Goal: Task Accomplishment & Management: Complete application form

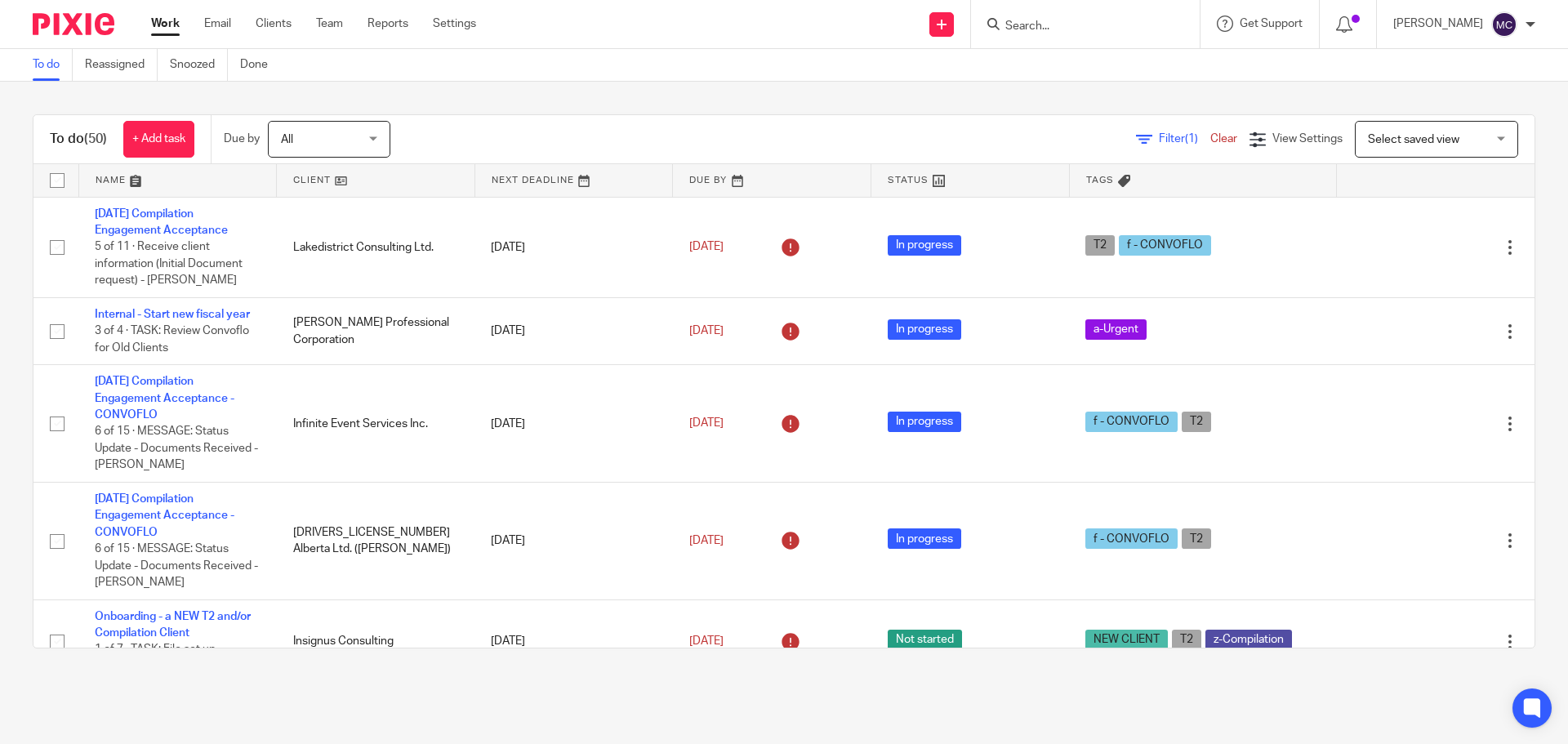
click at [1028, 20] on input "Search" at bounding box center [1076, 27] width 147 height 15
click at [1048, 35] on form at bounding box center [1091, 24] width 174 height 20
click at [1060, 24] on input "Search" at bounding box center [1076, 27] width 147 height 15
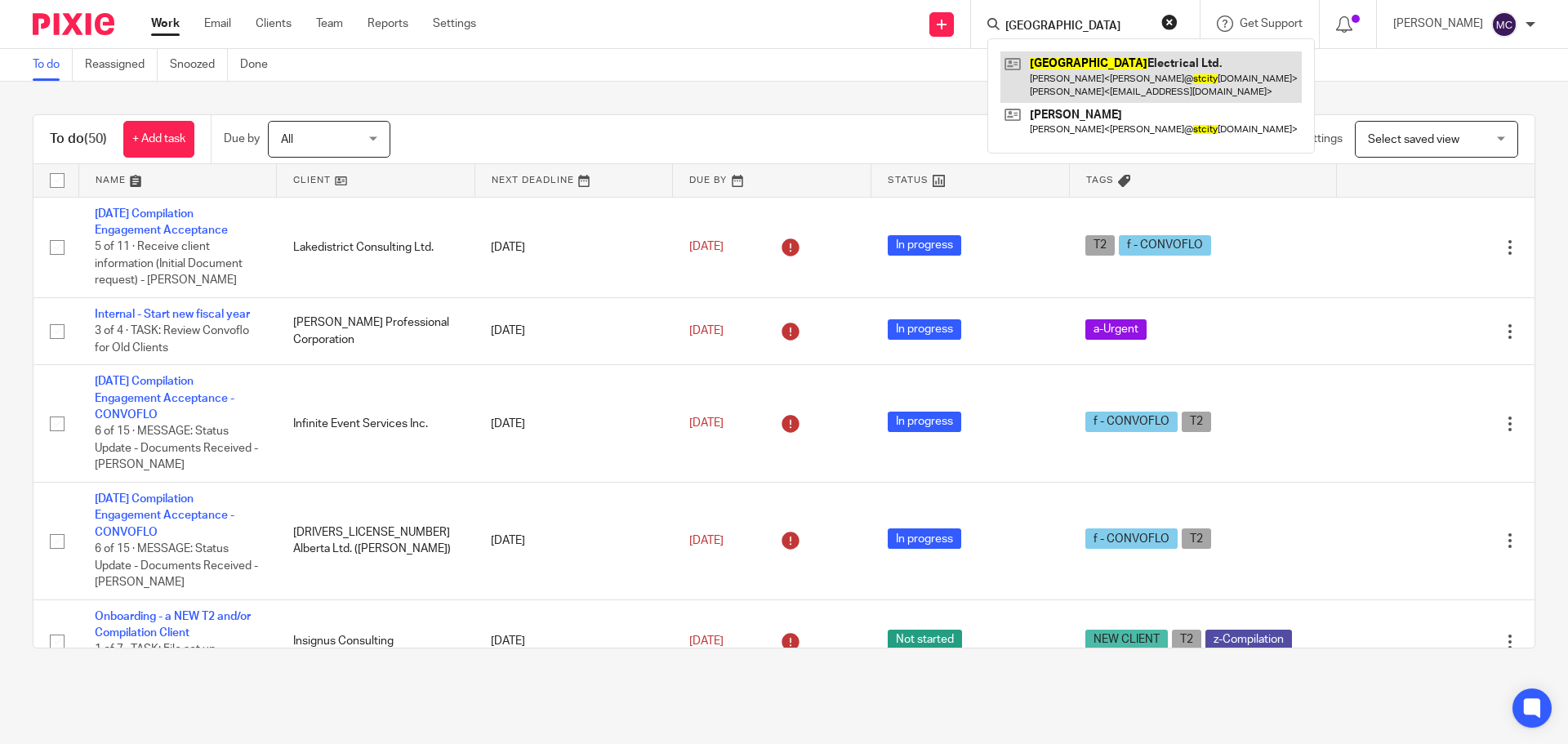
type input "St. City"
click at [1074, 63] on link at bounding box center [1150, 76] width 301 height 51
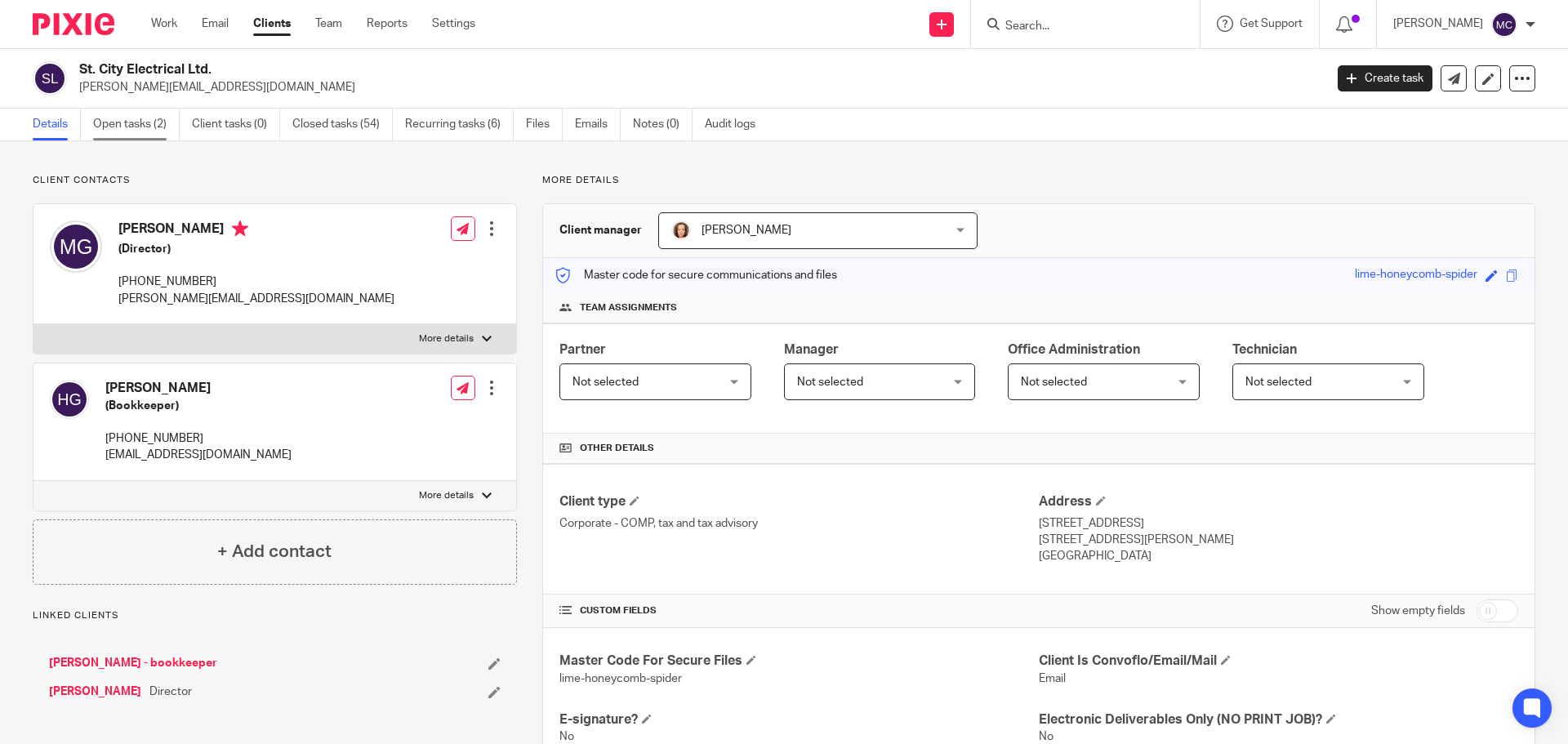
click at [146, 122] on link "Open tasks (2)" at bounding box center [136, 124] width 86 height 32
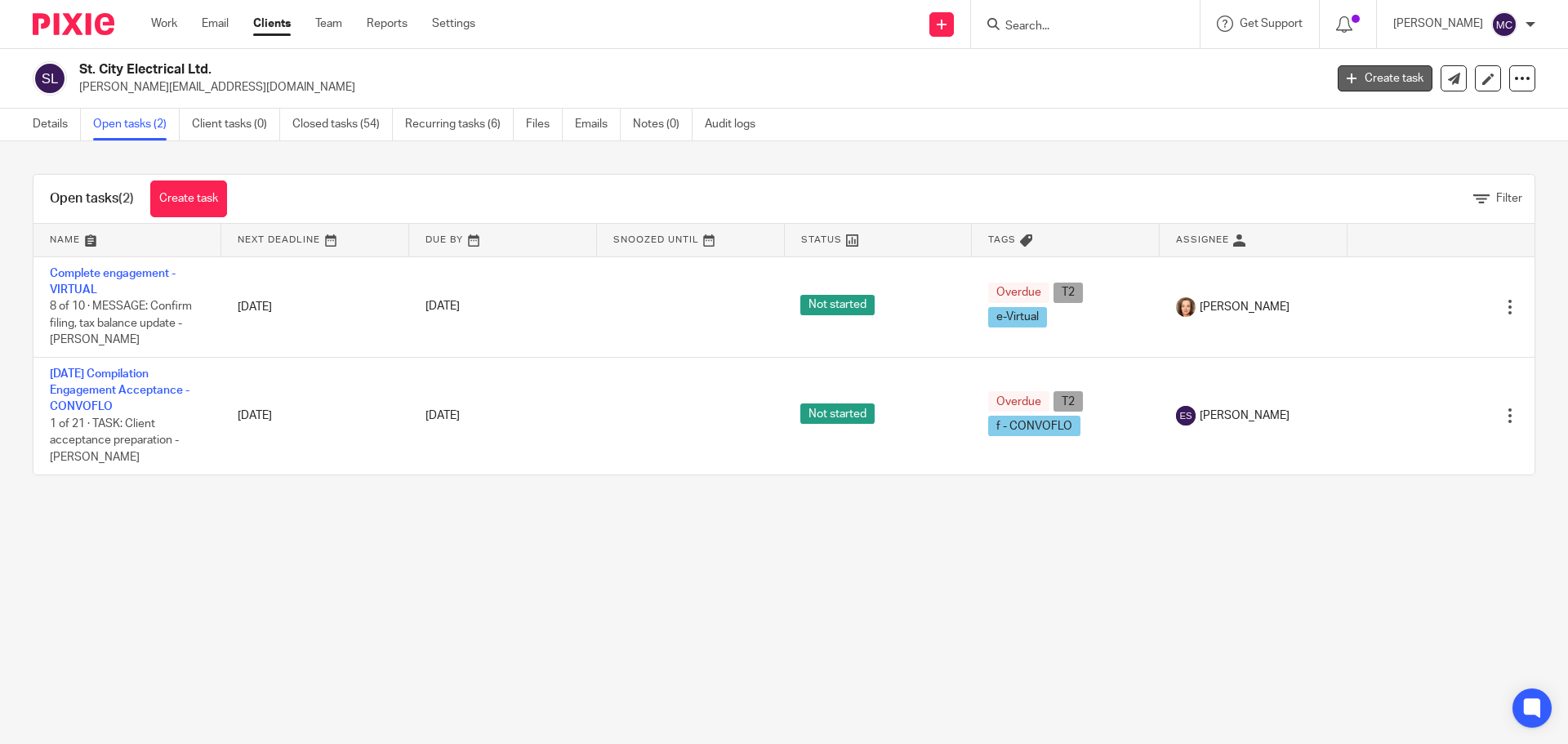
click at [1397, 75] on link "Create task" at bounding box center [1385, 78] width 95 height 26
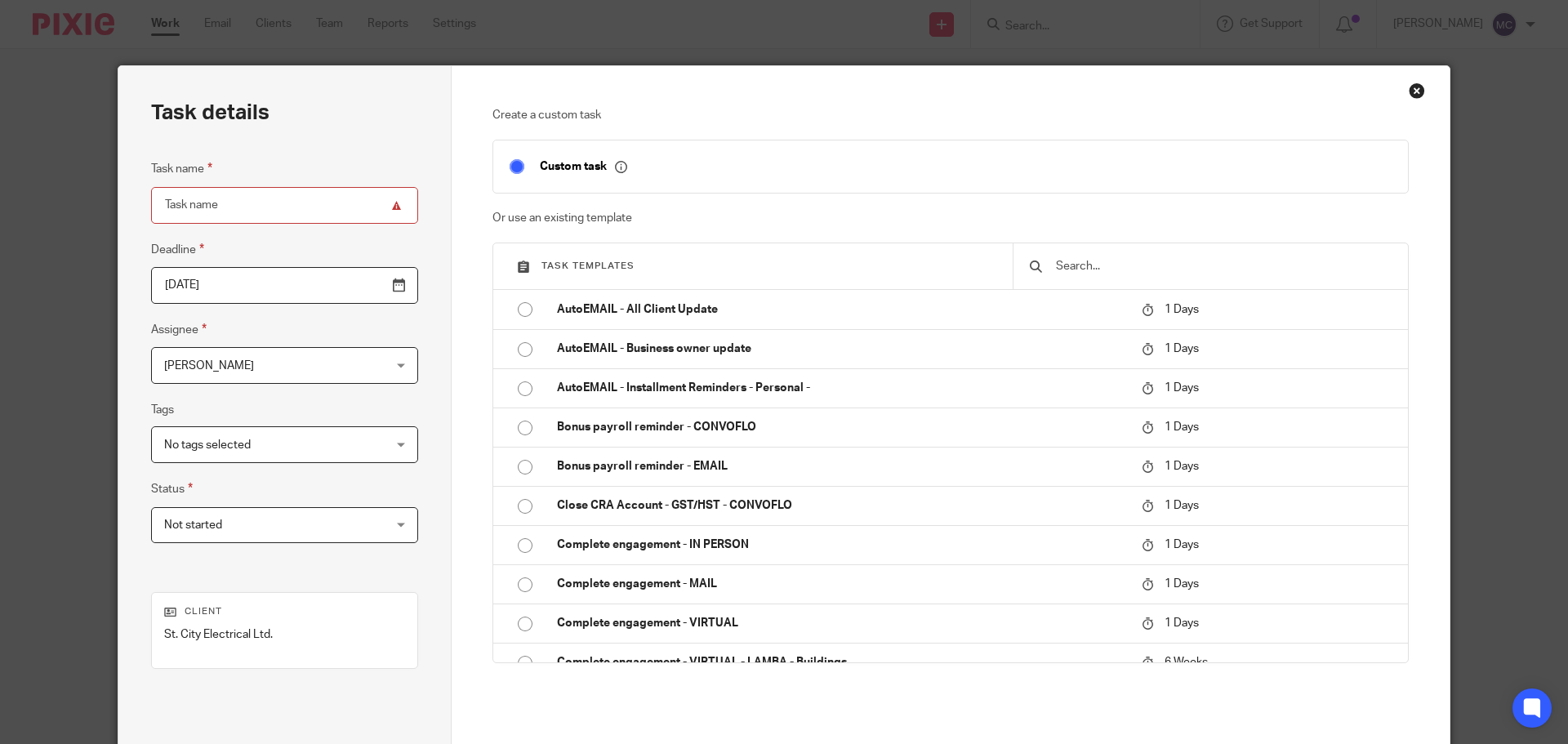
click at [1146, 264] on input "text" at bounding box center [1222, 266] width 337 height 18
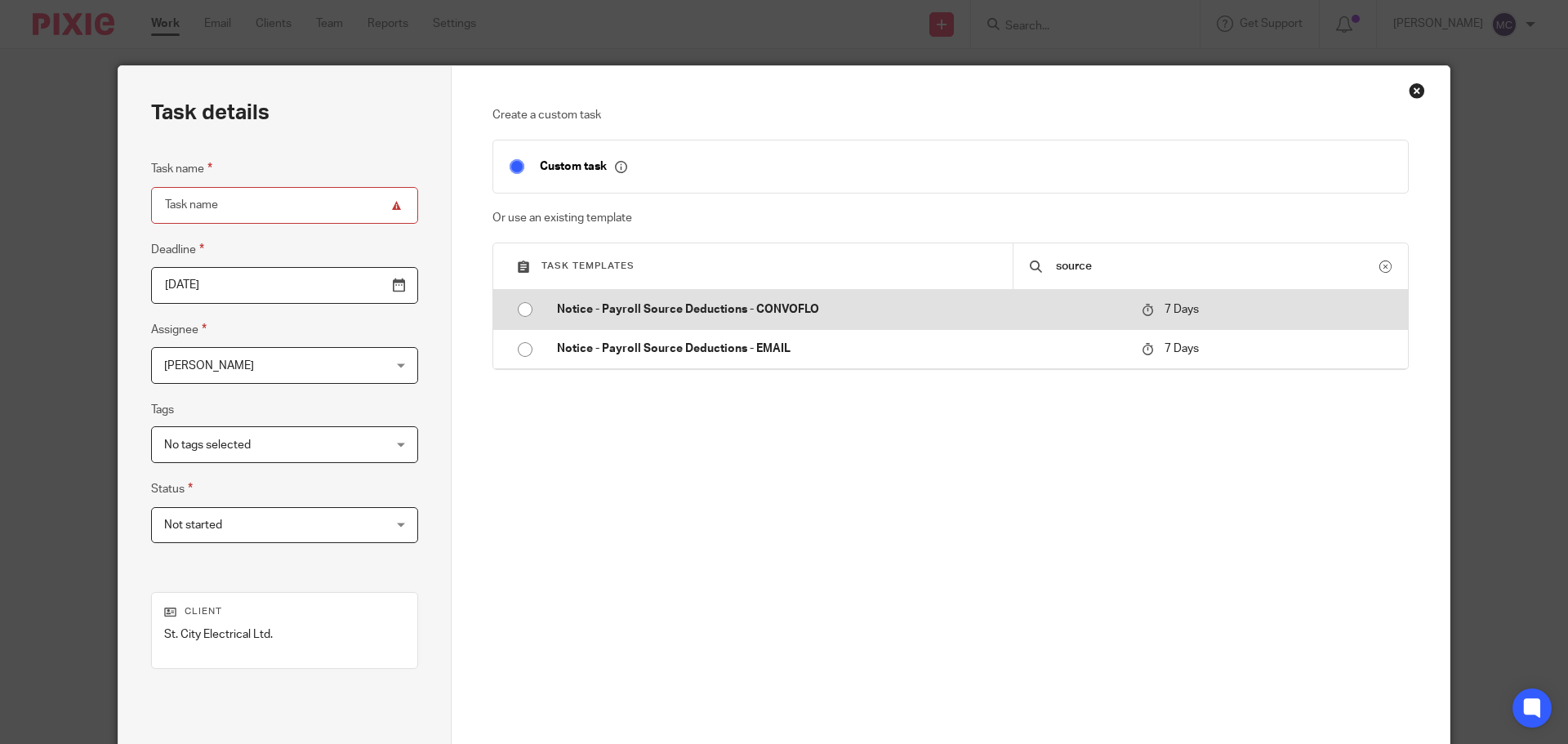
type input "source"
click at [690, 308] on p "Notice - Payroll Source Deductions - CONVOFLO" at bounding box center [841, 309] width 568 height 16
type input "2025-09-24"
type input "Notice - Payroll Source Deductions - CONVOFLO"
checkbox input "false"
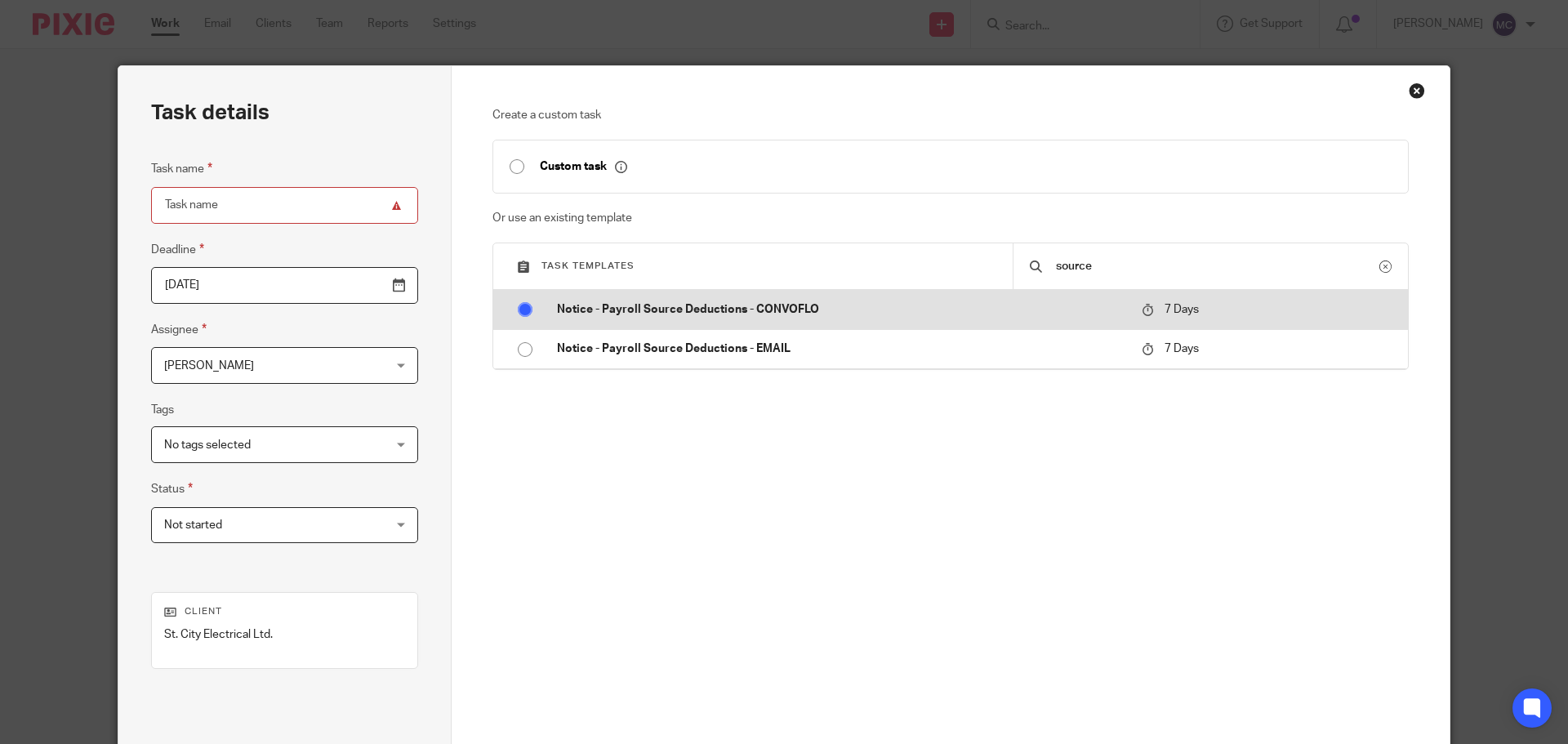
radio input "true"
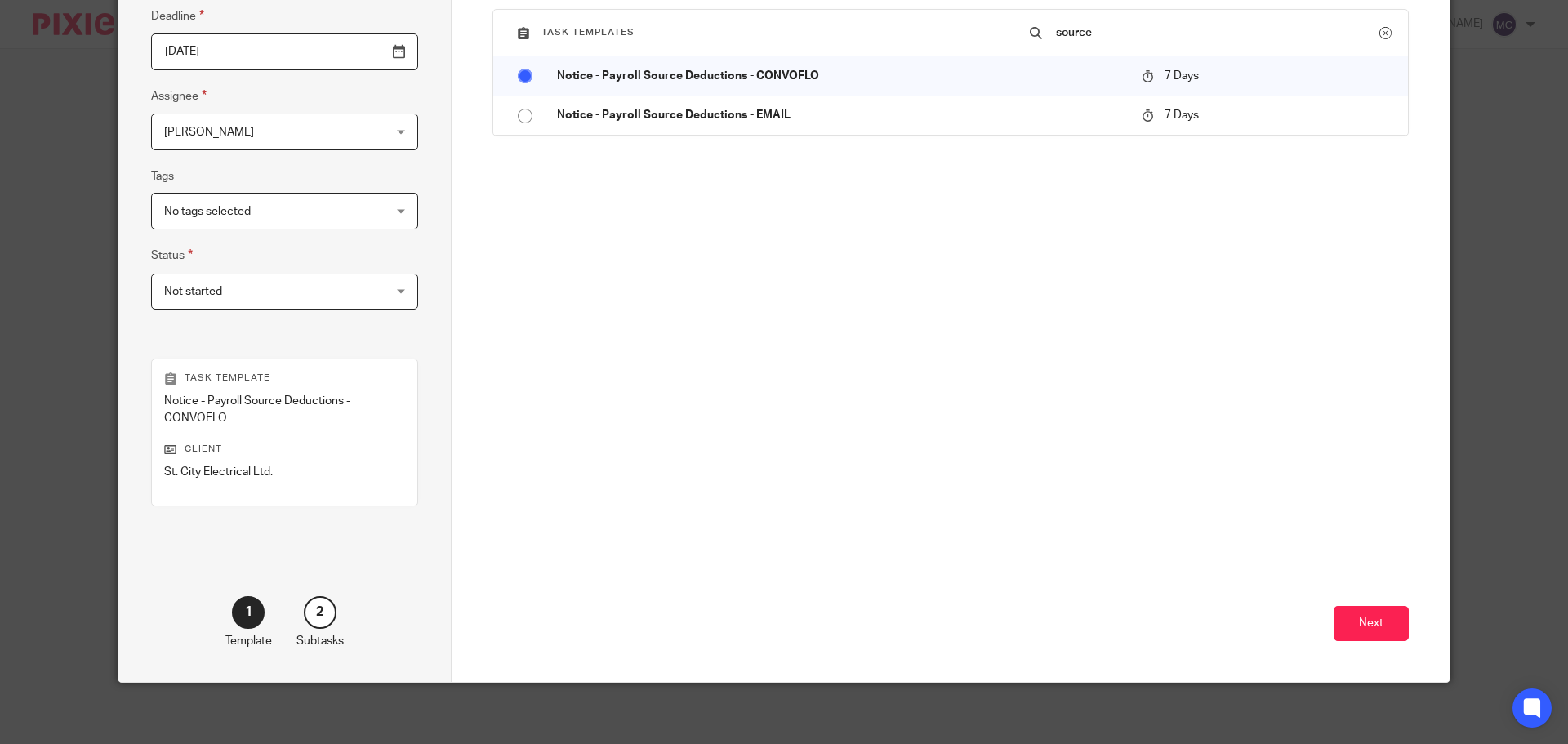
scroll to position [237, 0]
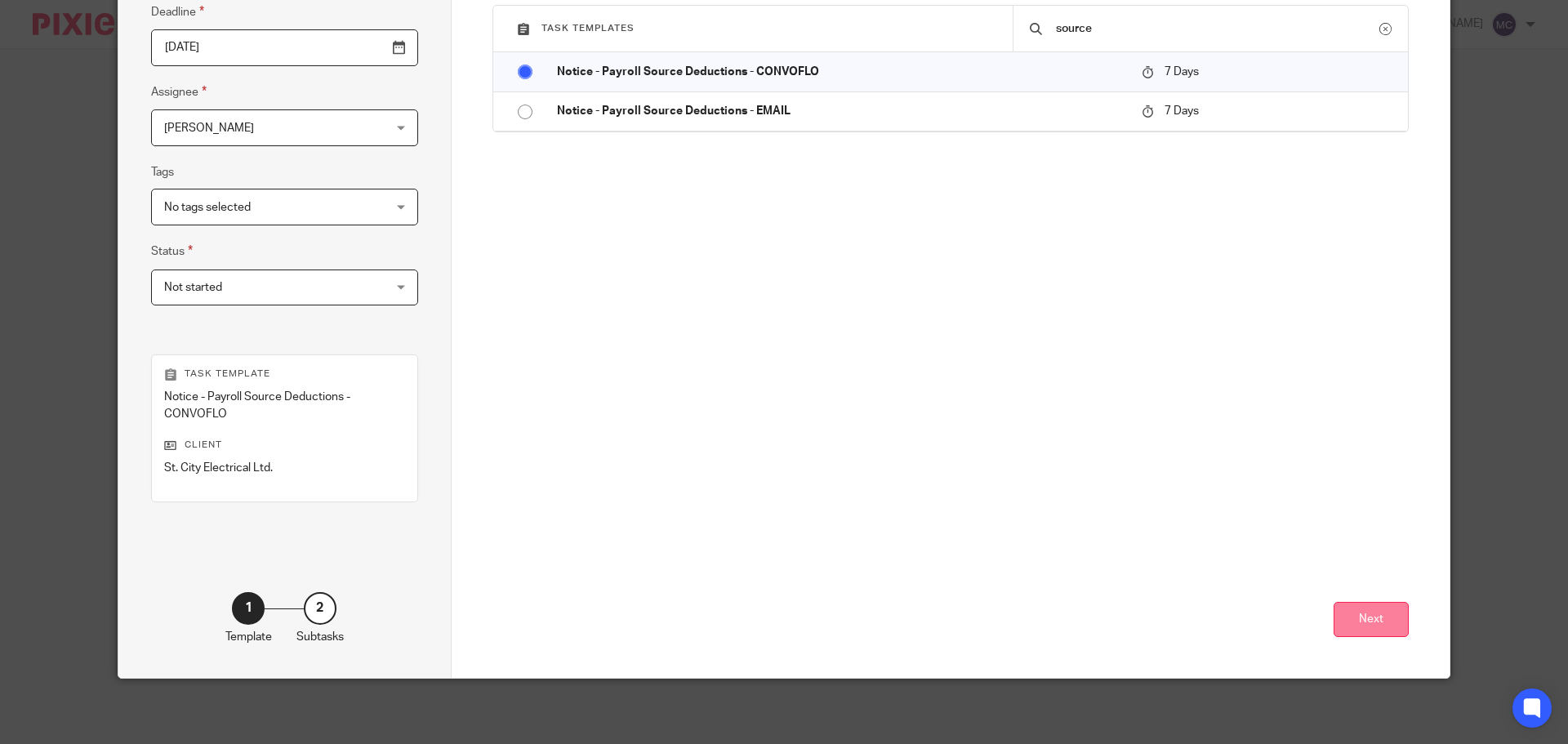
click at [1381, 619] on button "Next" at bounding box center [1371, 620] width 76 height 36
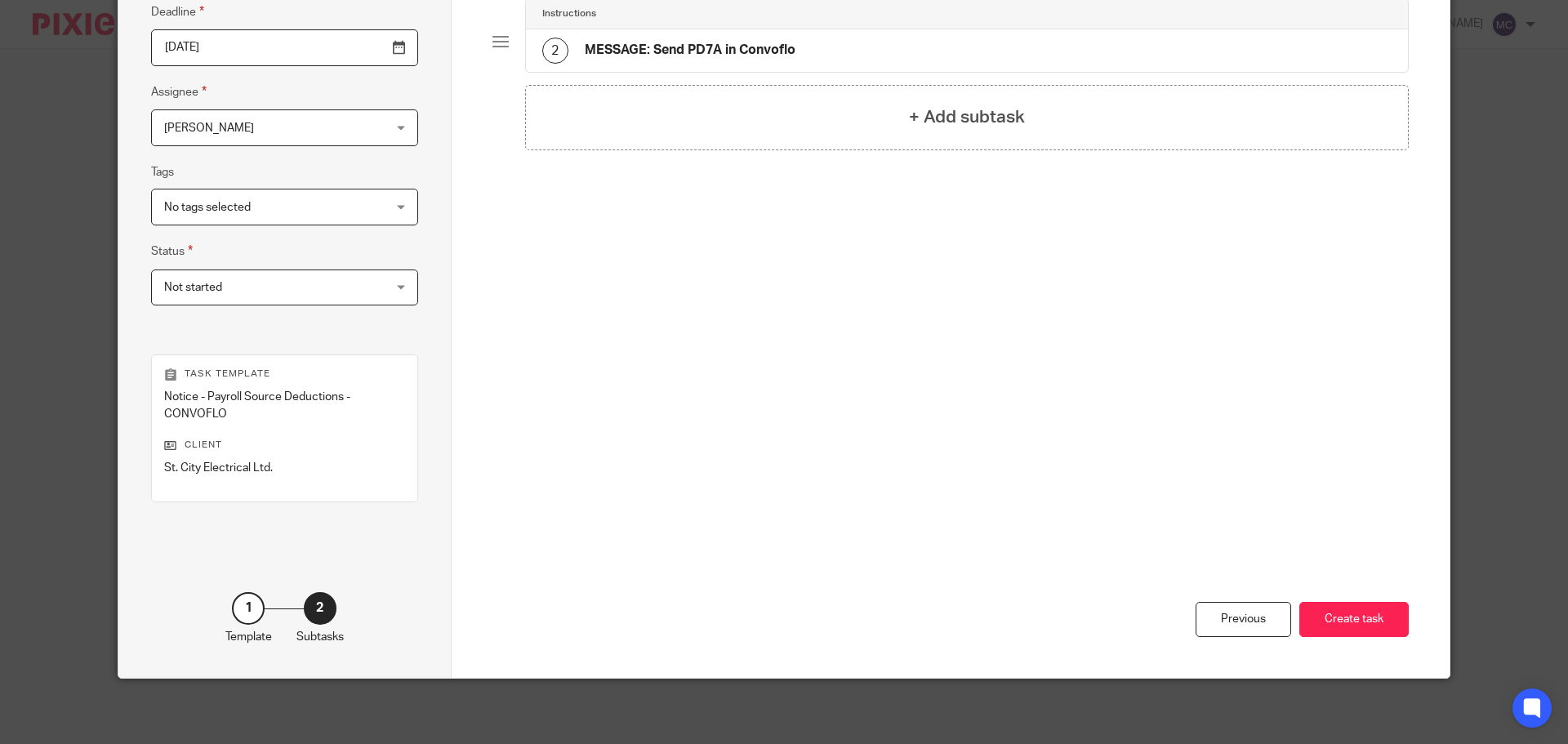
drag, startPoint x: 1382, startPoint y: 619, endPoint x: 1478, endPoint y: 639, distance: 98.1
click at [1382, 619] on button "Create task" at bounding box center [1354, 620] width 109 height 36
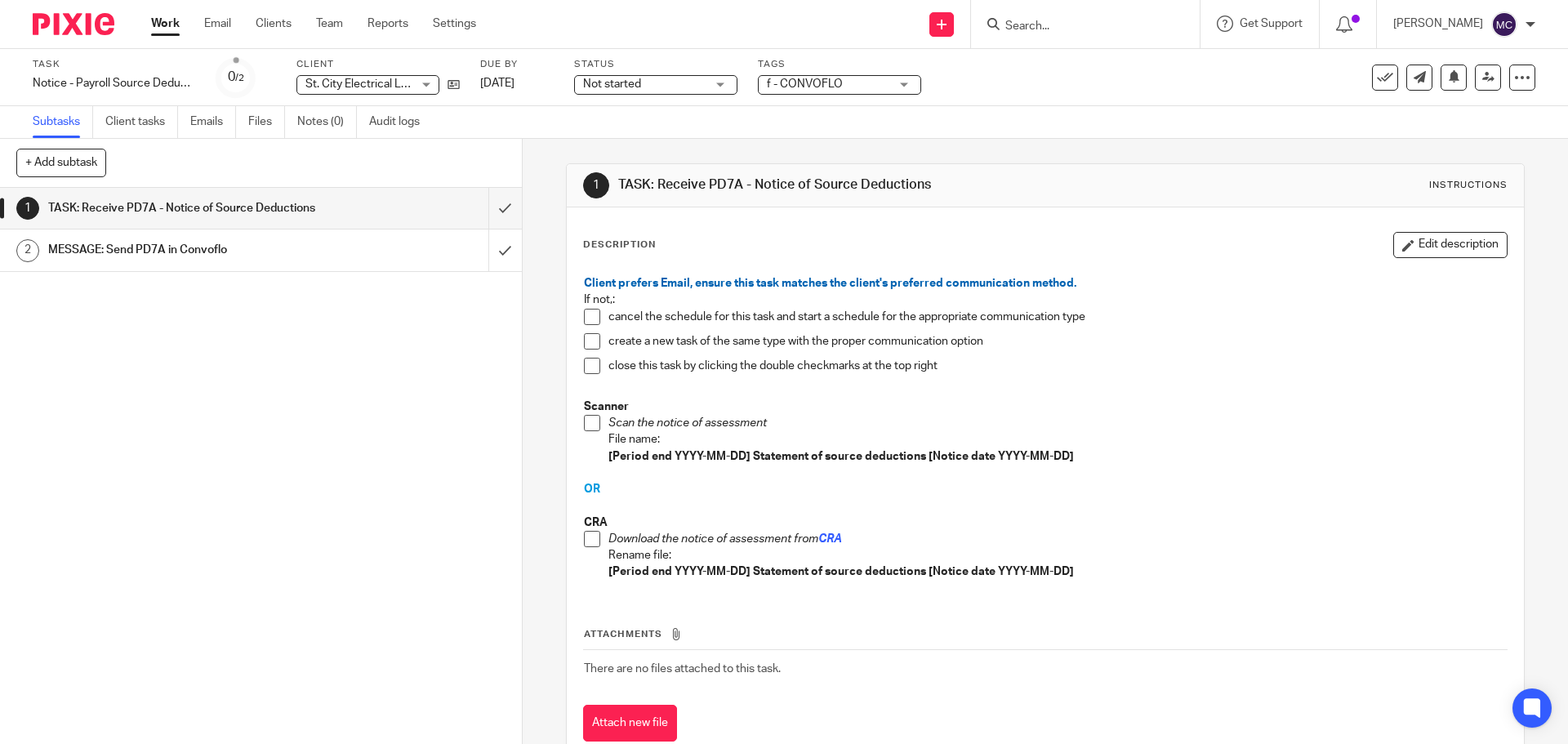
click at [437, 383] on div "1 TASK: Receive PD7A - Notice of Source Deductions 2 MESSAGE: Send PD7A in Conv…" at bounding box center [260, 466] width 522 height 556
click at [586, 538] on span at bounding box center [592, 539] width 16 height 16
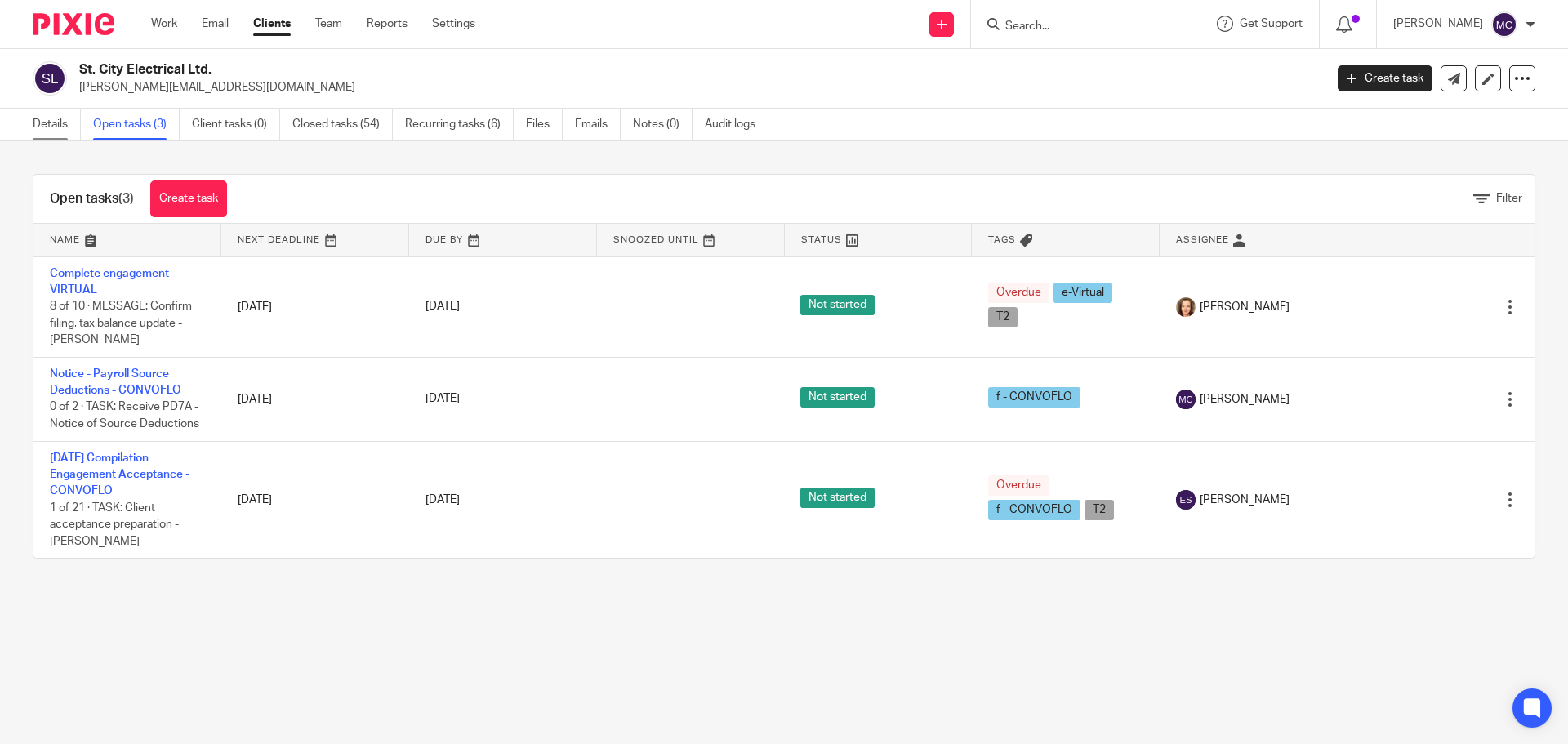
click at [48, 120] on link "Details" at bounding box center [57, 124] width 48 height 32
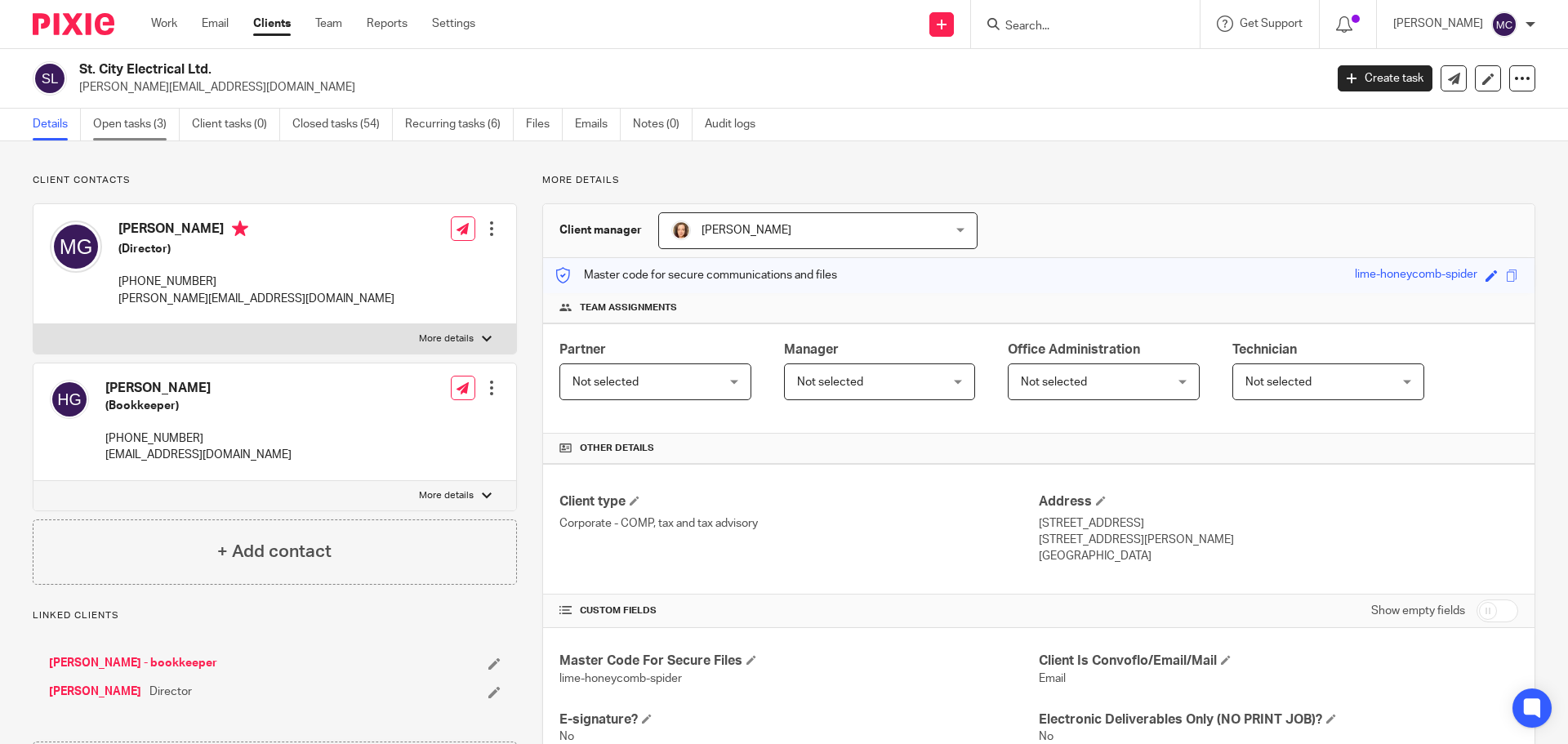
click at [150, 122] on link "Open tasks (3)" at bounding box center [136, 124] width 86 height 32
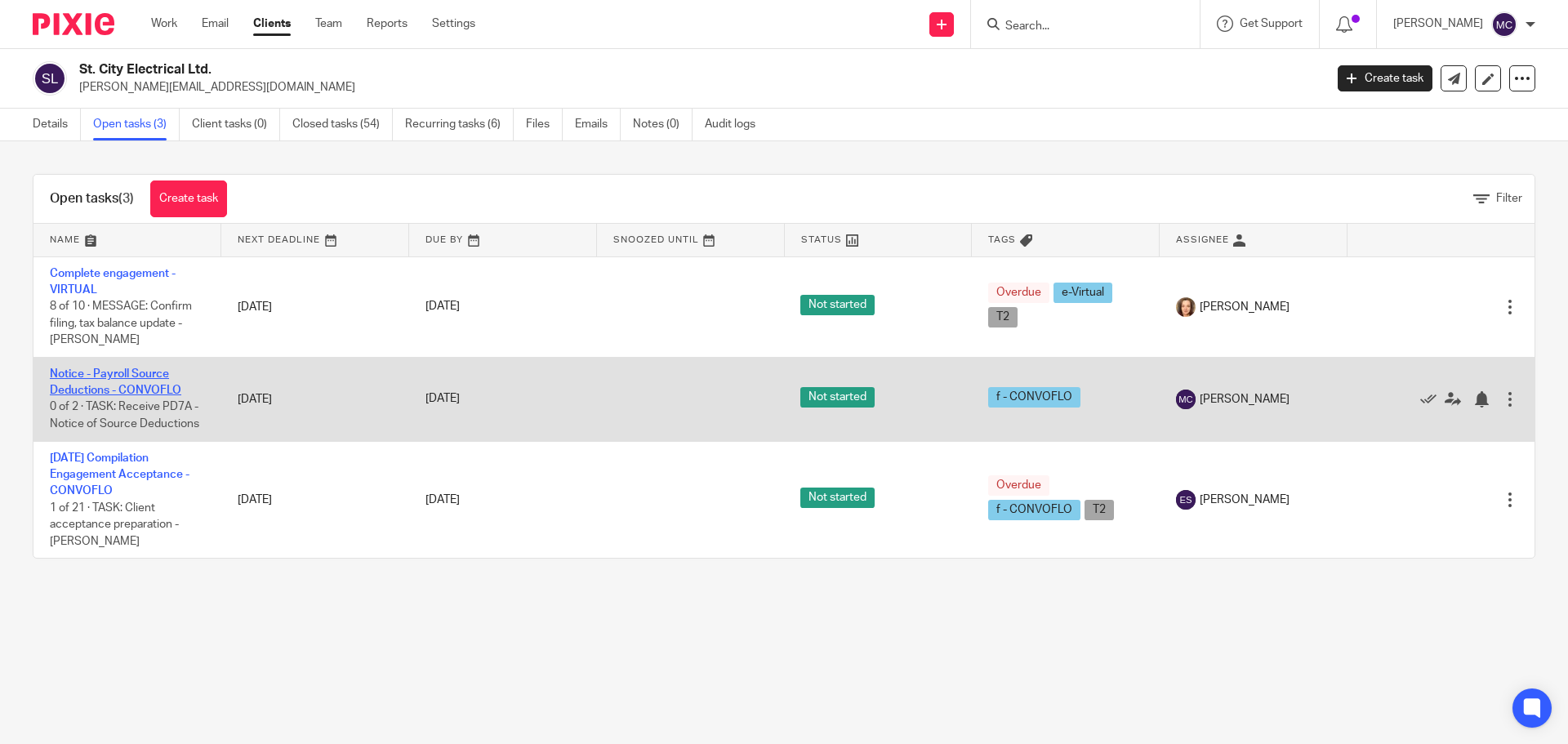
click at [127, 368] on link "Notice - Payroll Source Deductions - CONVOFLO" at bounding box center [116, 381] width 132 height 28
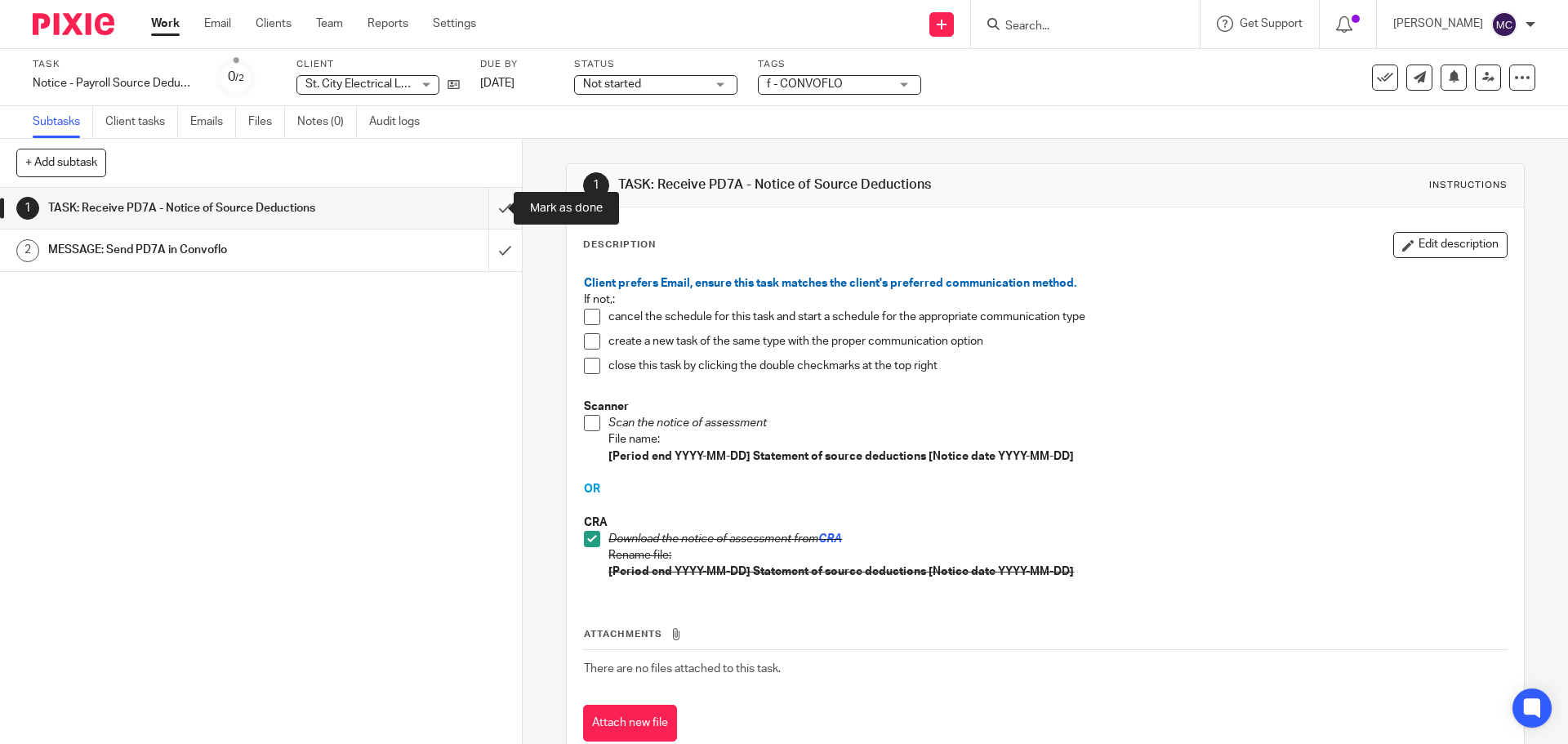
click at [491, 210] on input "submit" at bounding box center [260, 208] width 522 height 41
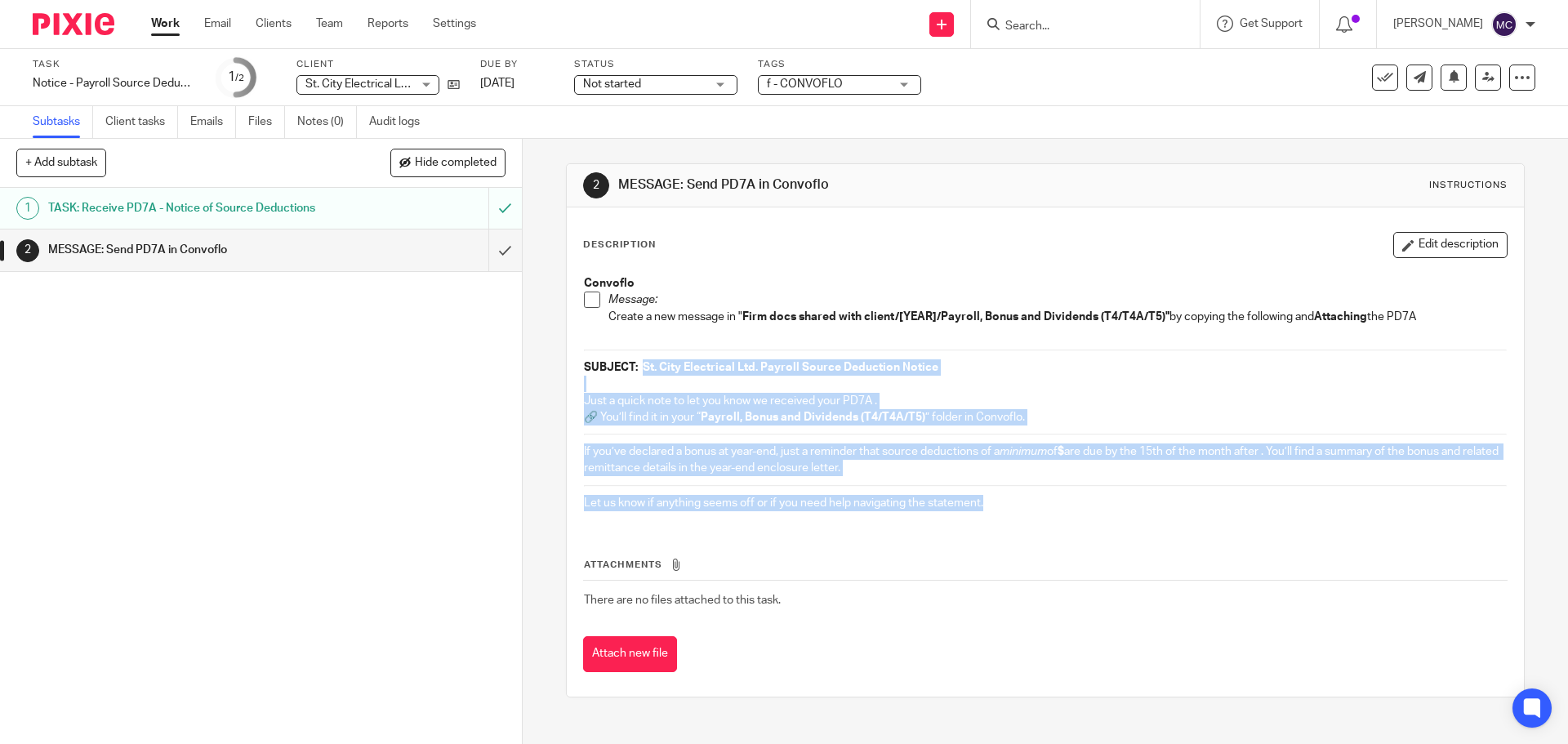
drag, startPoint x: 638, startPoint y: 364, endPoint x: 1031, endPoint y: 501, distance: 416.2
click at [1031, 501] on div "Convoflo Message: Create a new message in " Firm docs shared with client/[YEAR]…" at bounding box center [1045, 395] width 939 height 256
copy div "St. City Electrical Ltd. Payroll Source Deduction Notice Just a quick note to l…"
